Goal: Task Accomplishment & Management: Complete application form

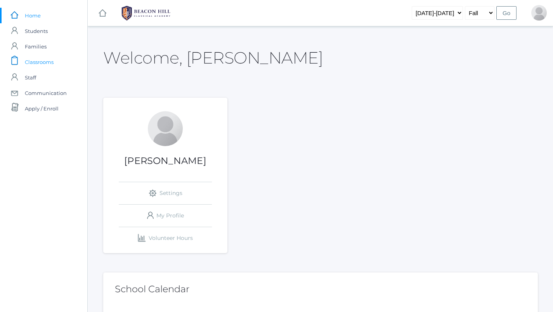
click at [35, 61] on span "Classrooms" at bounding box center [39, 62] width 29 height 16
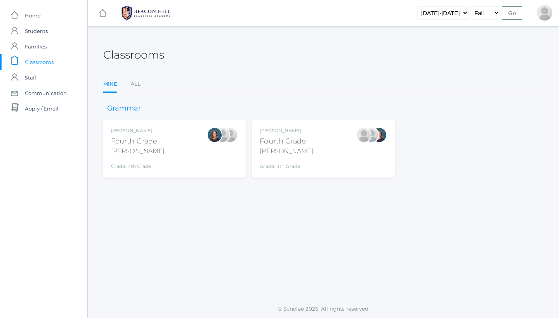
click at [297, 138] on div "Fourth Grade" at bounding box center [287, 141] width 54 height 10
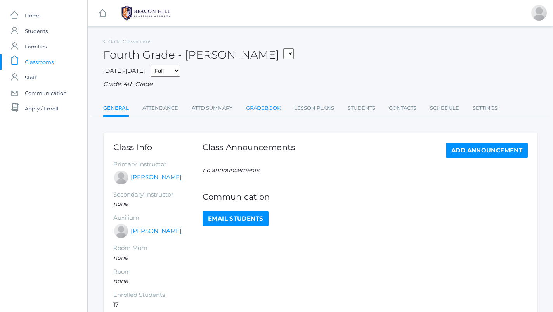
click at [254, 109] on link "Gradebook" at bounding box center [263, 109] width 35 height 16
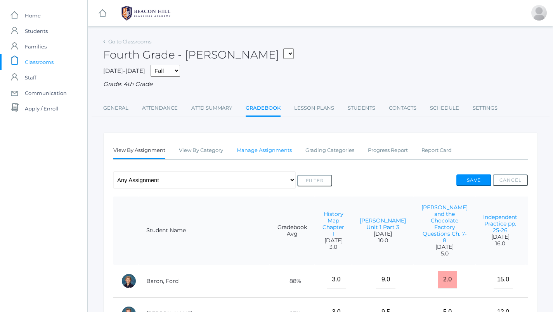
click at [260, 143] on link "Manage Assignments" at bounding box center [264, 151] width 55 height 16
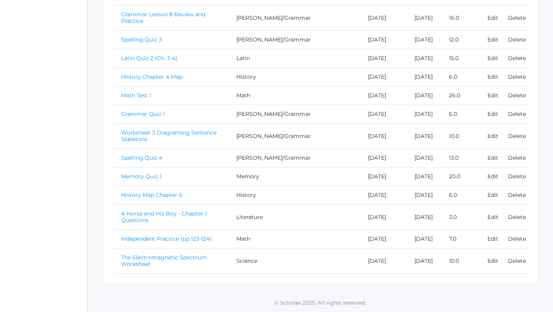
scroll to position [571, 0]
click at [137, 92] on link "Math Test 1" at bounding box center [136, 95] width 30 height 7
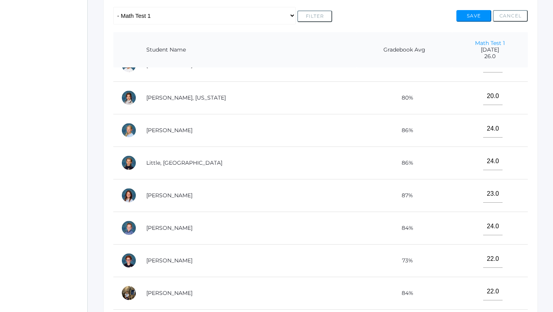
scroll to position [169, 0]
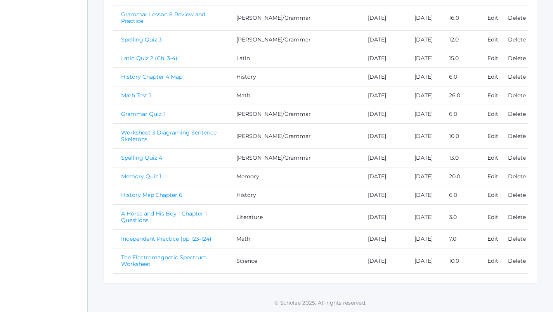
scroll to position [606, 0]
click at [149, 155] on link "Spelling Quiz 4" at bounding box center [141, 158] width 41 height 7
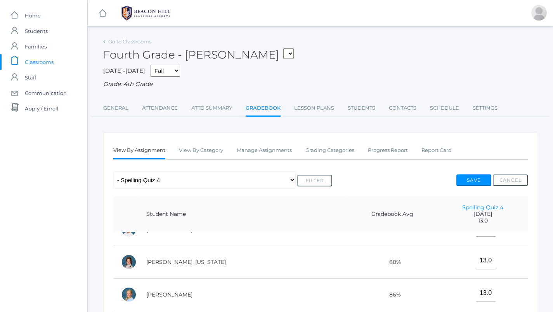
scroll to position [37, 0]
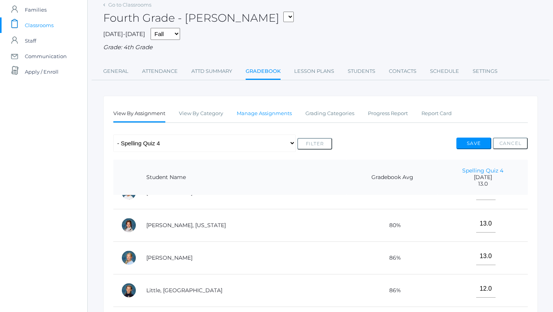
click at [252, 112] on link "Manage Assignments" at bounding box center [264, 114] width 55 height 16
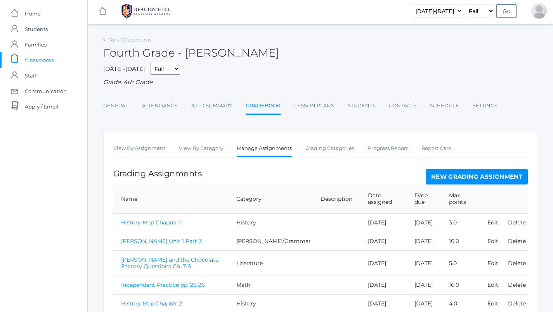
scroll to position [3, 0]
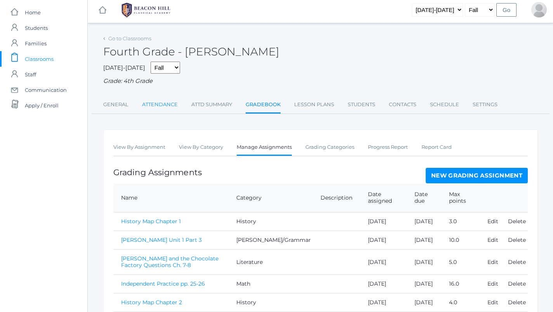
click at [167, 100] on link "Attendance" at bounding box center [160, 105] width 36 height 16
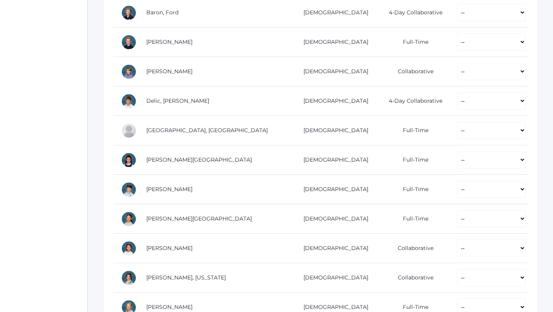
scroll to position [197, 0]
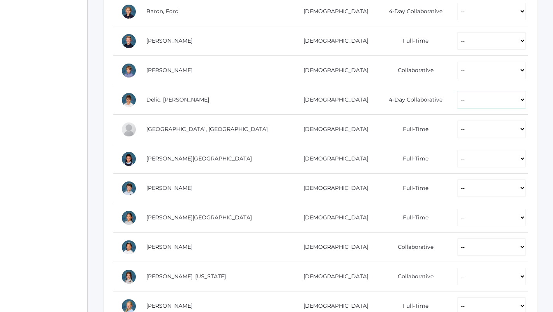
select select "P"
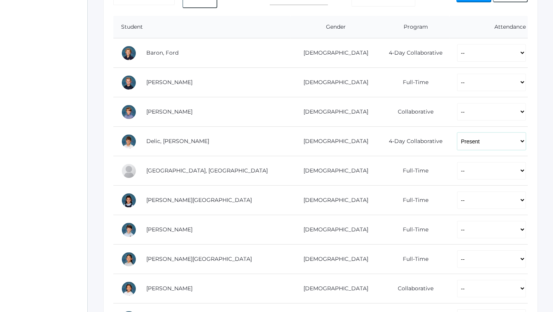
scroll to position [155, 0]
select select "P"
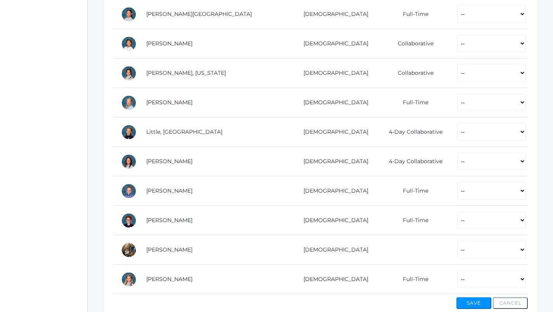
scroll to position [415, 0]
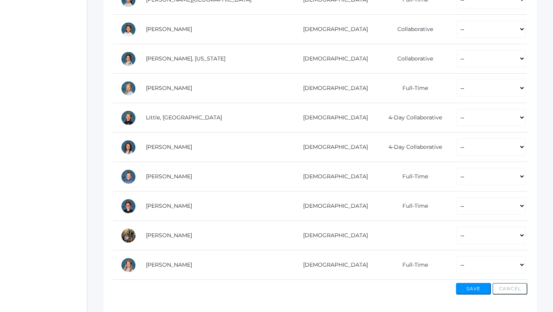
click at [449, 183] on td "-- Present Present-At-Home Tardy Excused Tardy Unexcused Absent Excused Absent …" at bounding box center [488, 177] width 78 height 30
select select "P"
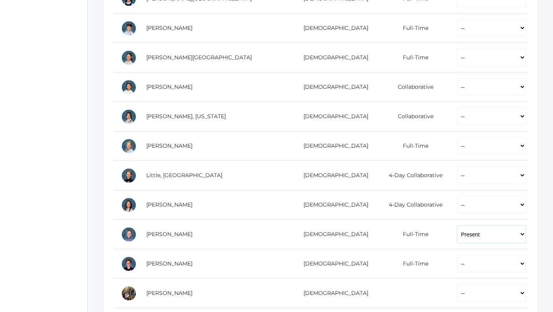
scroll to position [348, 0]
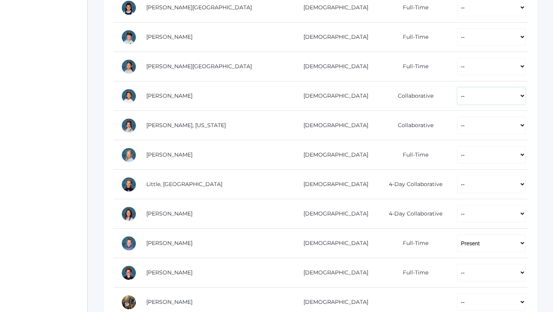
select select "P"
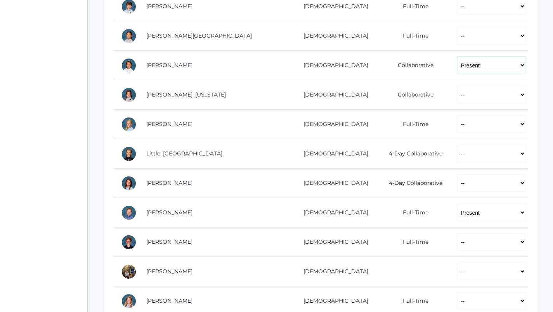
scroll to position [440, 0]
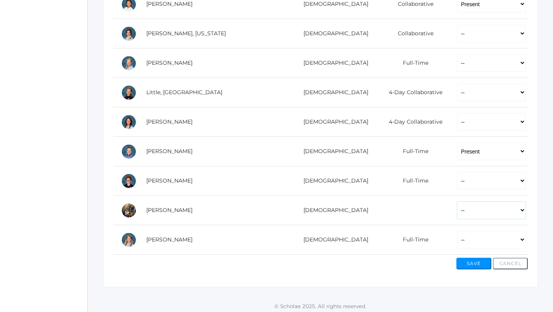
select select "P"
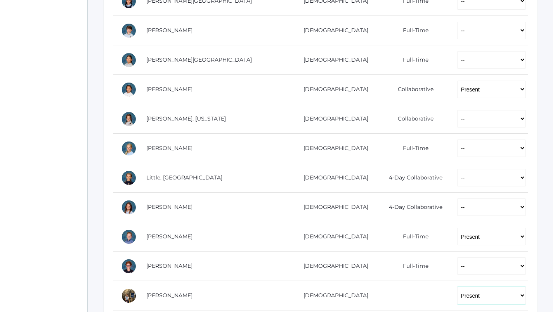
scroll to position [347, 0]
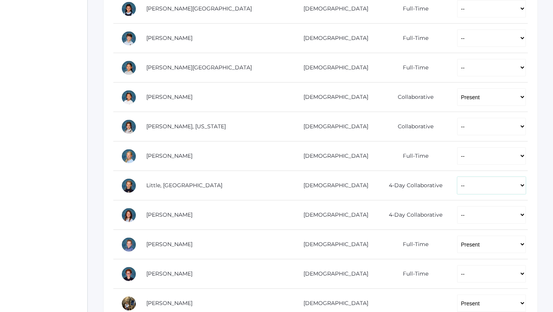
select select "P"
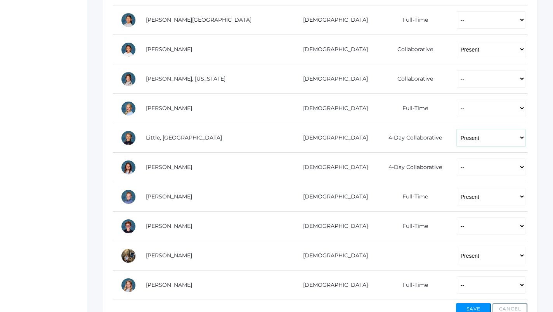
scroll to position [234, 0]
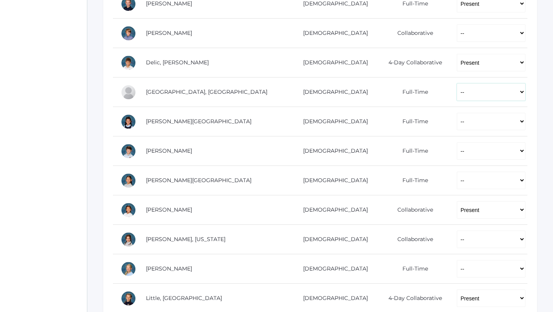
select select "P"
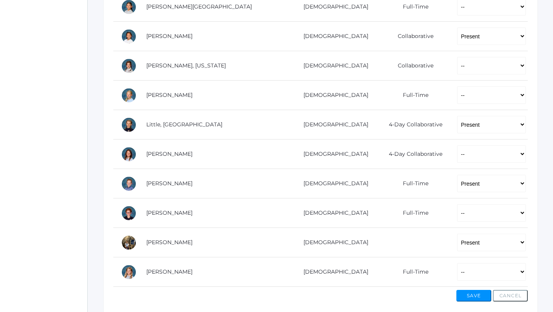
scroll to position [349, 0]
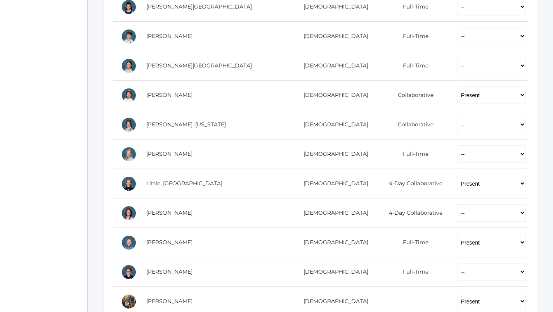
select select "P"
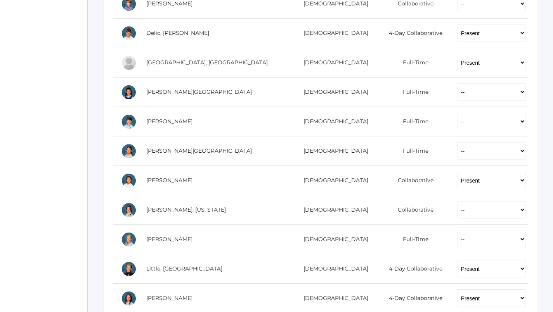
scroll to position [258, 0]
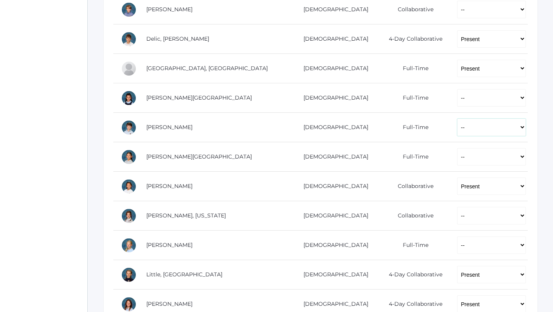
select select "P"
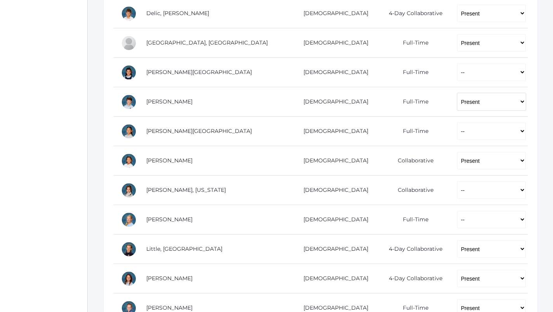
scroll to position [252, 0]
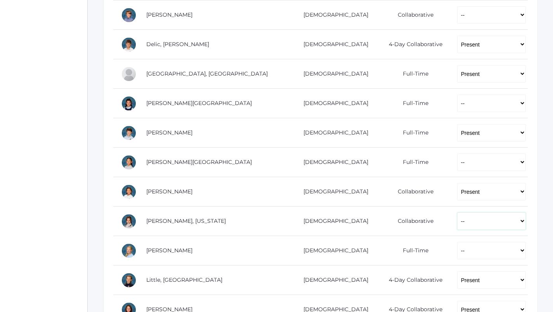
select select "AE"
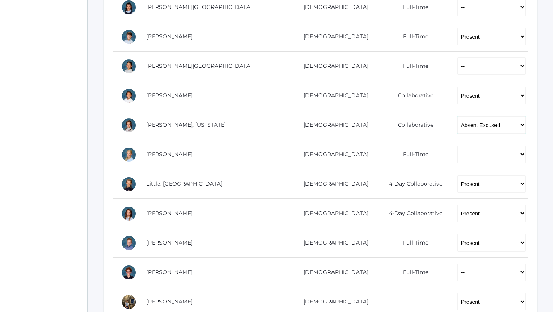
scroll to position [400, 0]
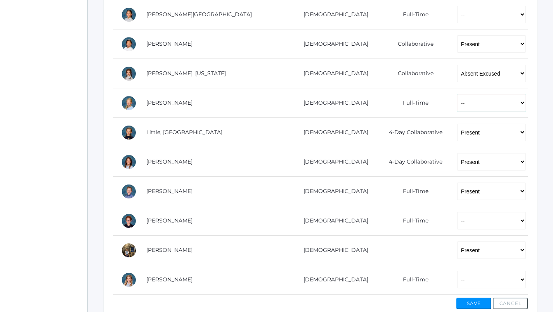
select select "P"
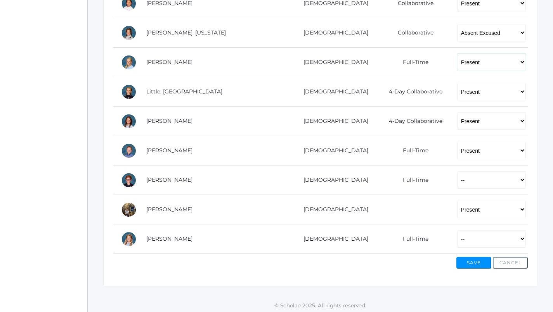
scroll to position [441, 0]
select select "P"
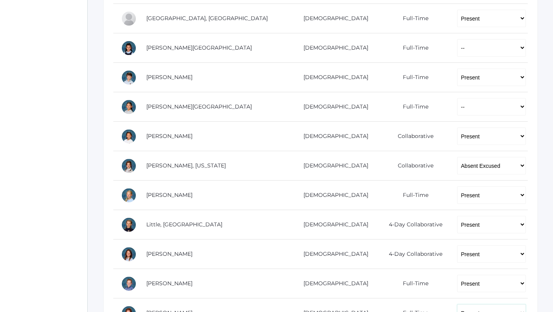
scroll to position [295, 0]
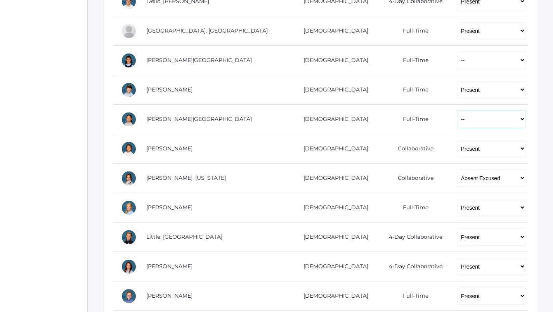
select select "P"
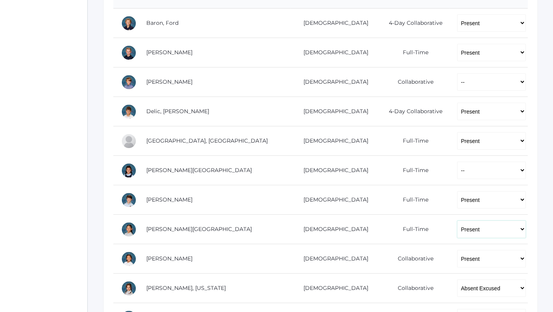
scroll to position [134, 0]
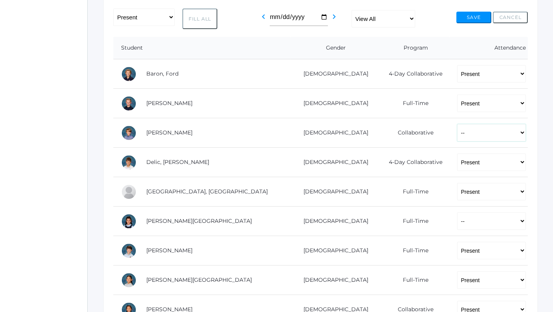
select select "P"
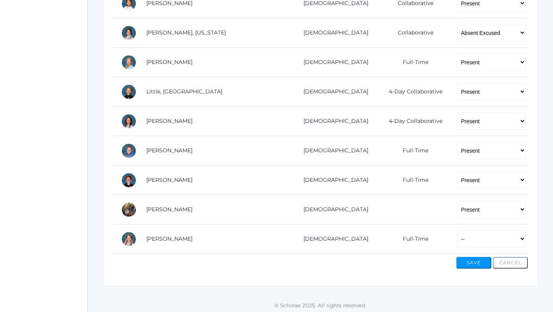
scroll to position [441, 0]
select select "P"
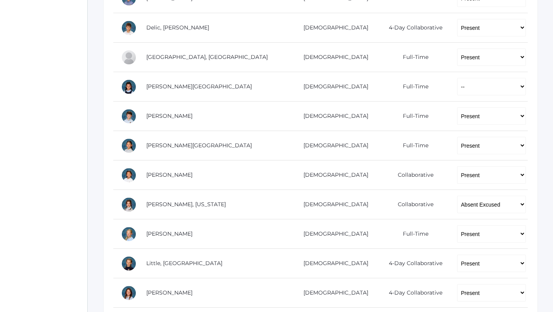
scroll to position [268, 0]
select select "AU"
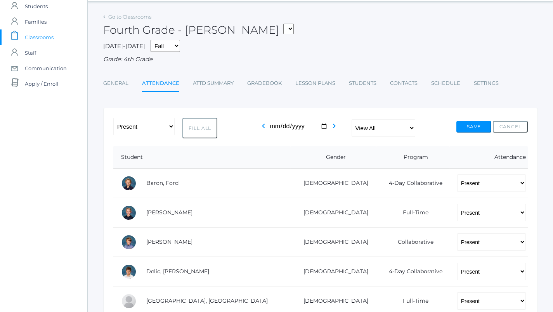
scroll to position [11, 0]
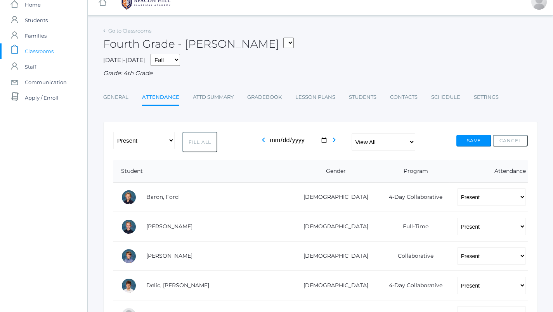
click at [472, 140] on button "Save" at bounding box center [474, 141] width 35 height 12
